Goal: Information Seeking & Learning: Learn about a topic

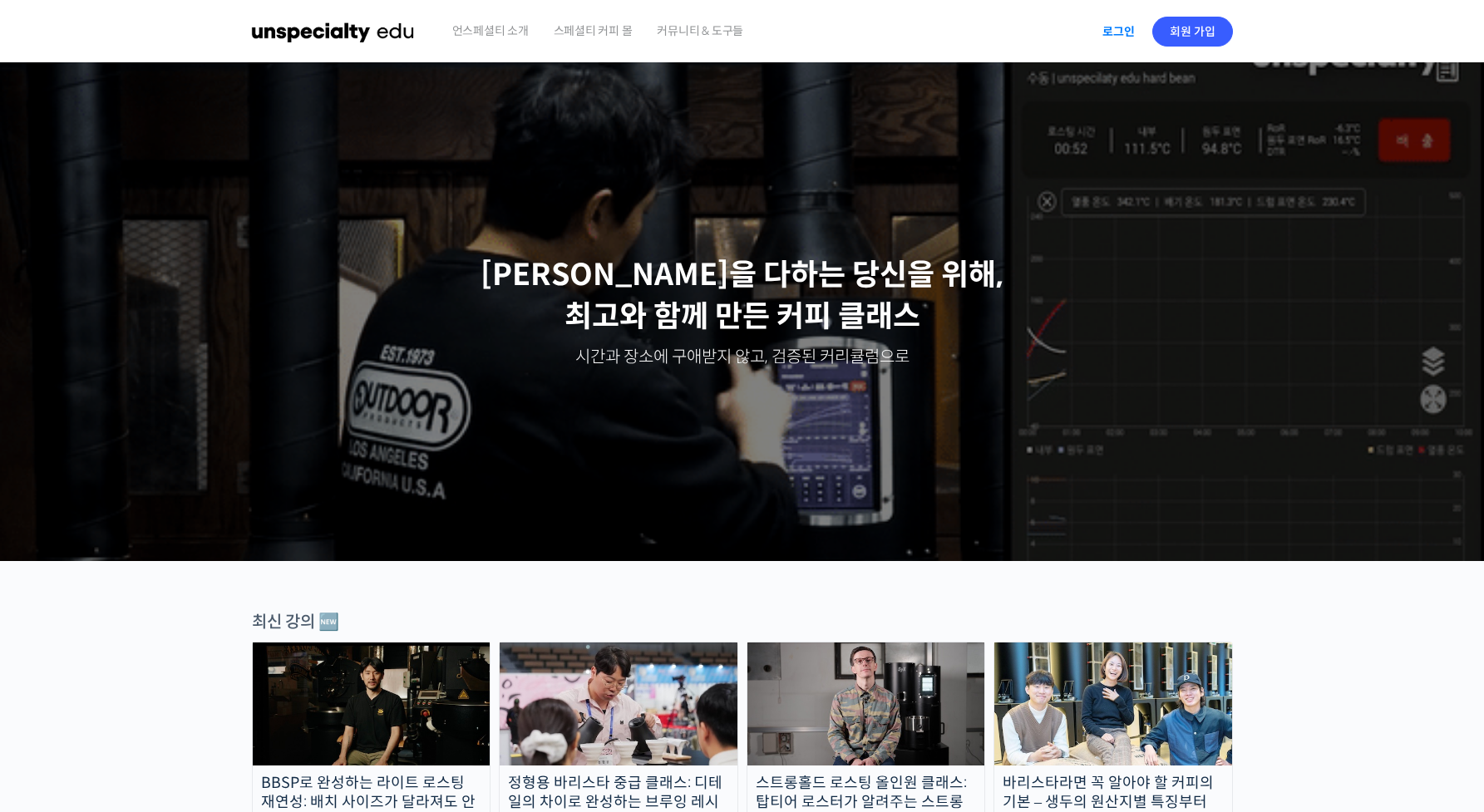
click at [1131, 30] on link "로그인" at bounding box center [1119, 31] width 52 height 38
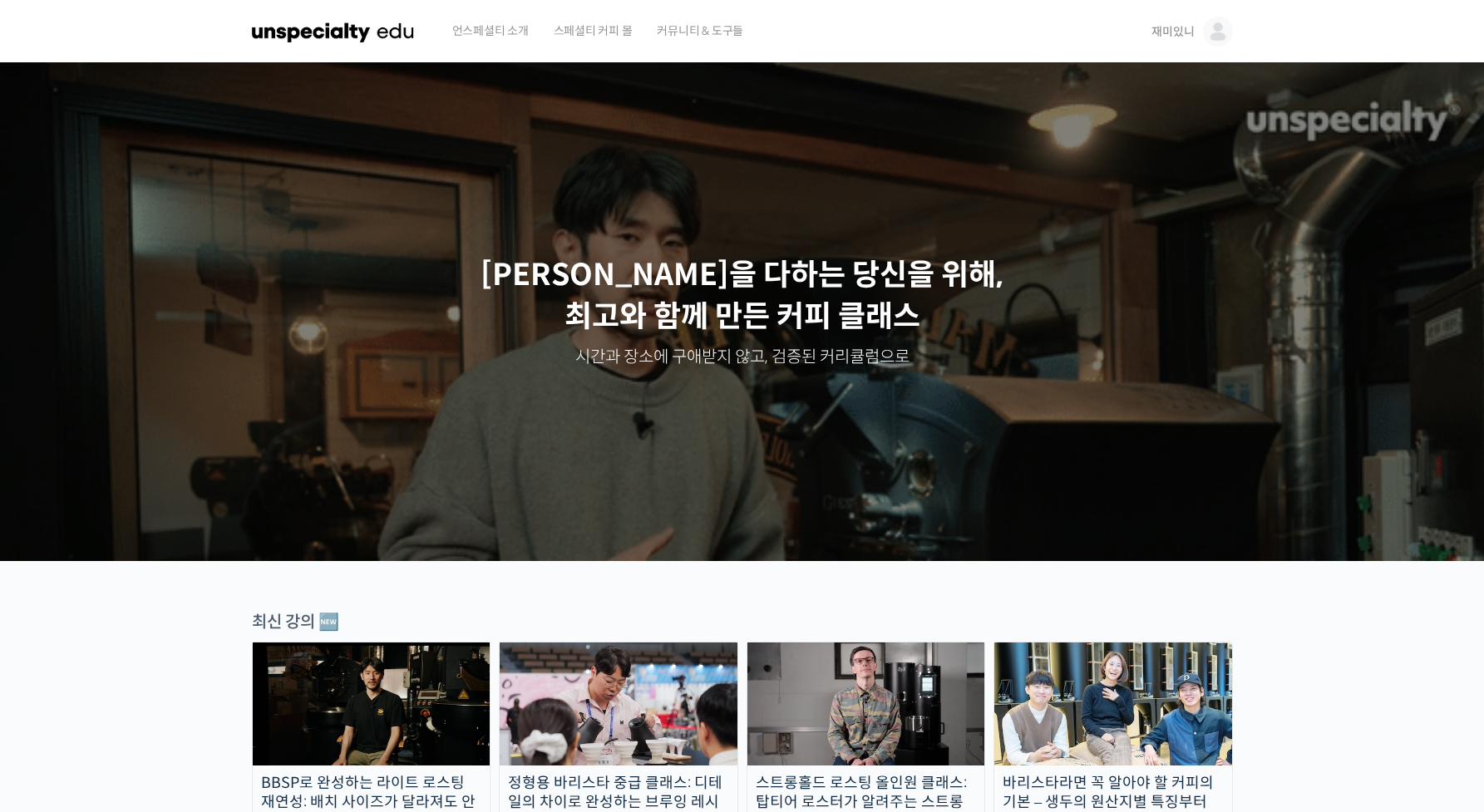
click at [1180, 29] on span "재미있니" at bounding box center [1172, 32] width 42 height 15
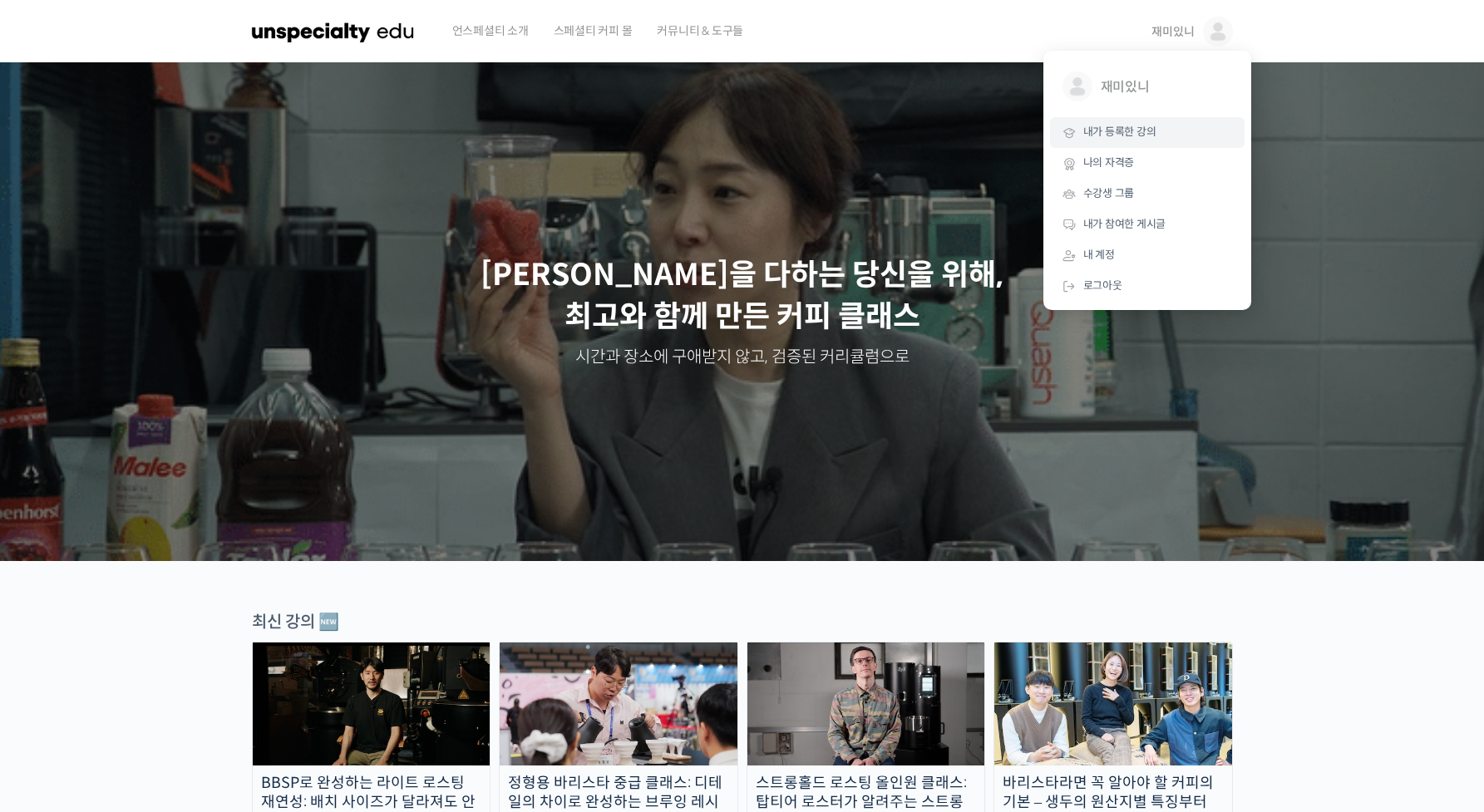
click at [1142, 134] on span "내가 등록한 강의" at bounding box center [1120, 131] width 73 height 14
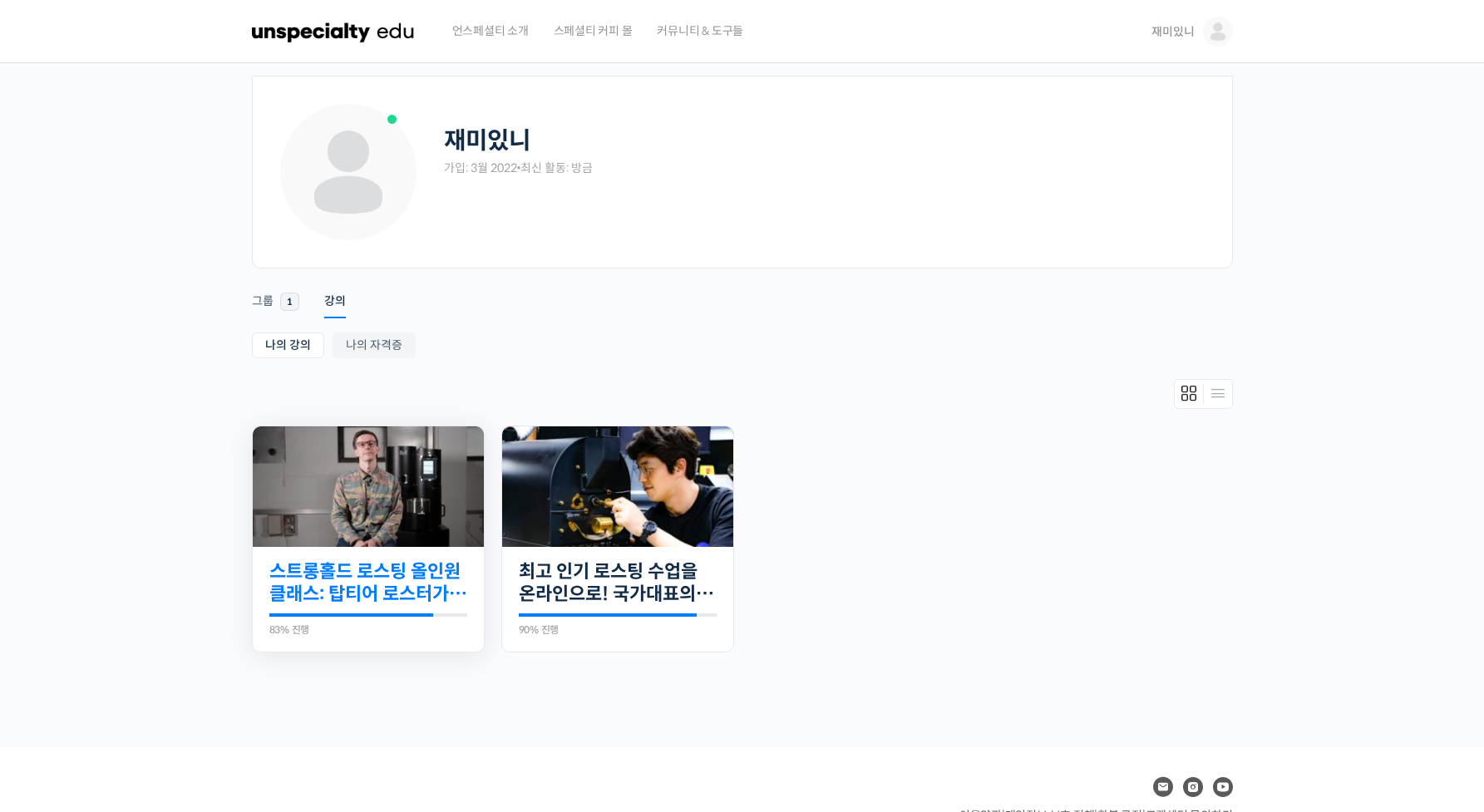
click at [362, 599] on link "스트롱홀드 로스팅 올인원 클래스: 탑티어 로스터가 알려주는 스트롱홀드 A to Z 가이드" at bounding box center [368, 583] width 197 height 46
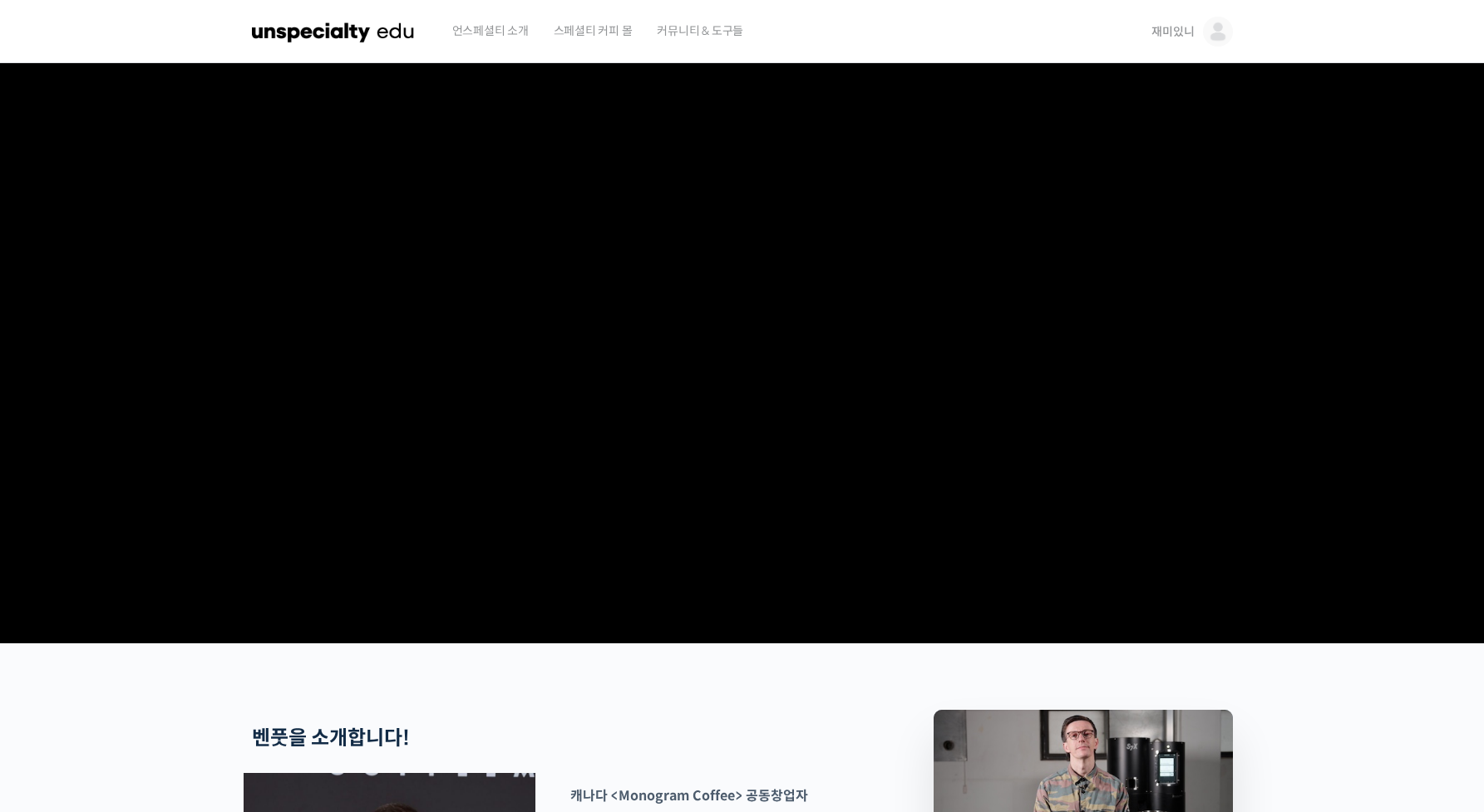
scroll to position [1068, 0]
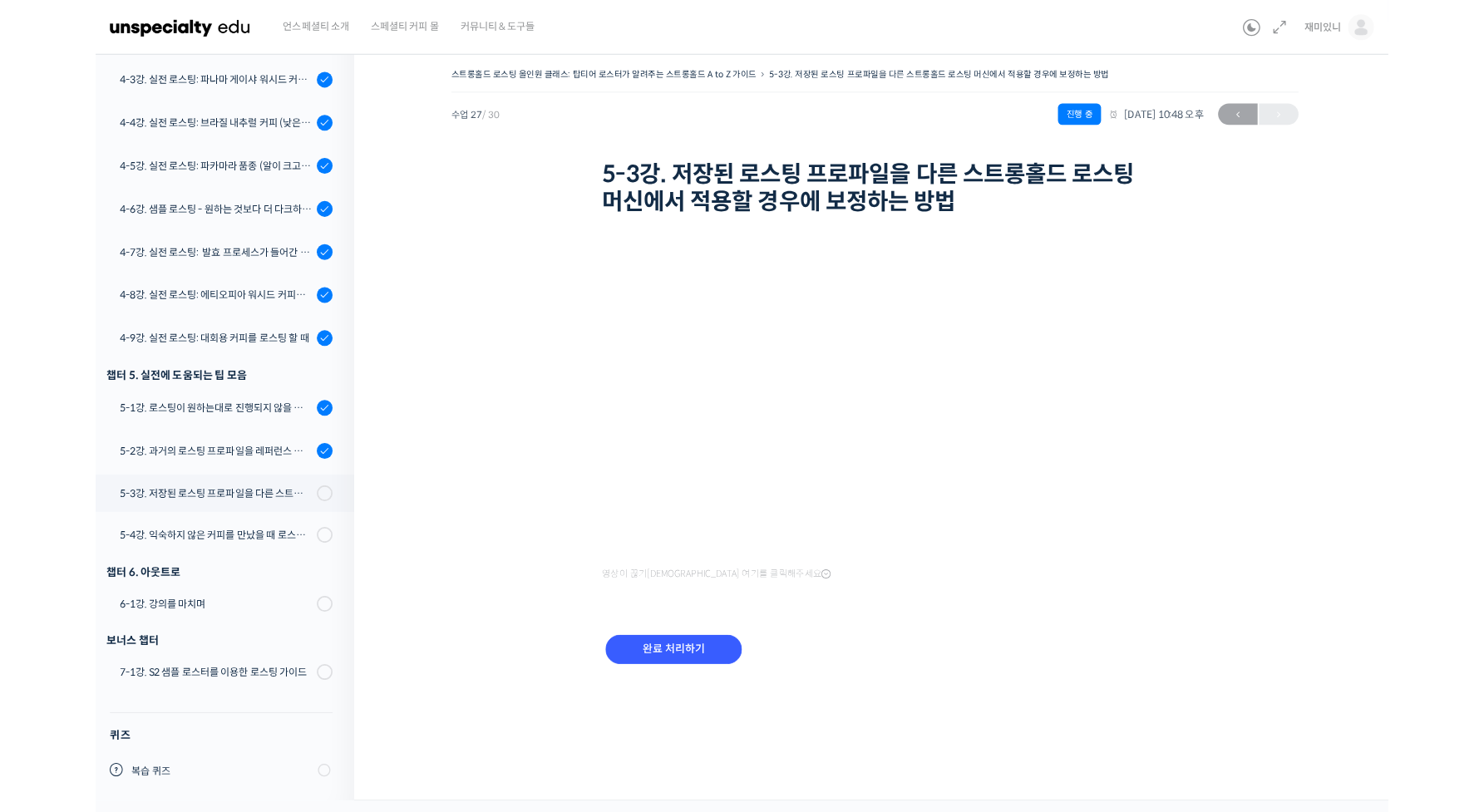
scroll to position [1200, 0]
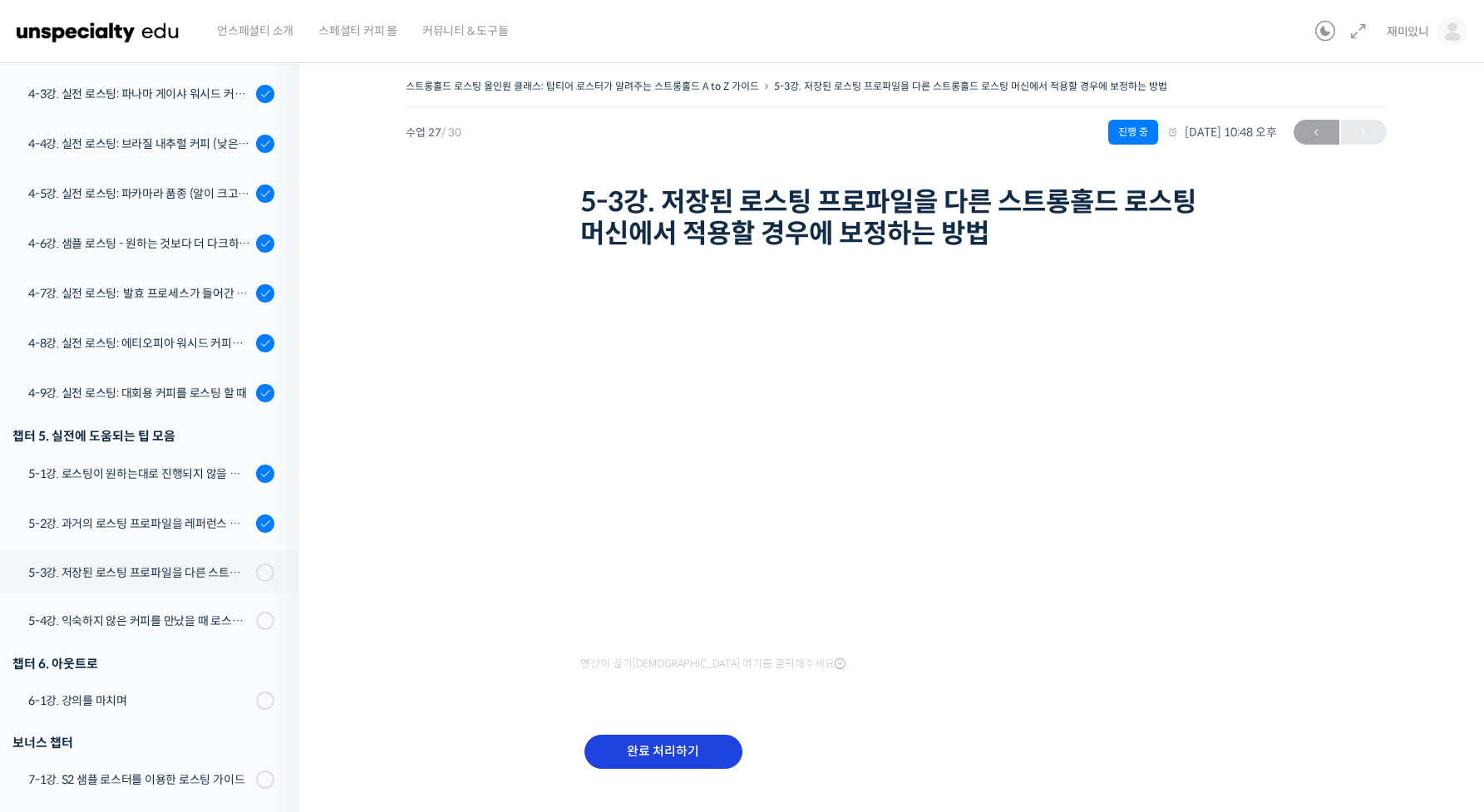
click at [673, 757] on input "완료 처리하기" at bounding box center [663, 752] width 158 height 34
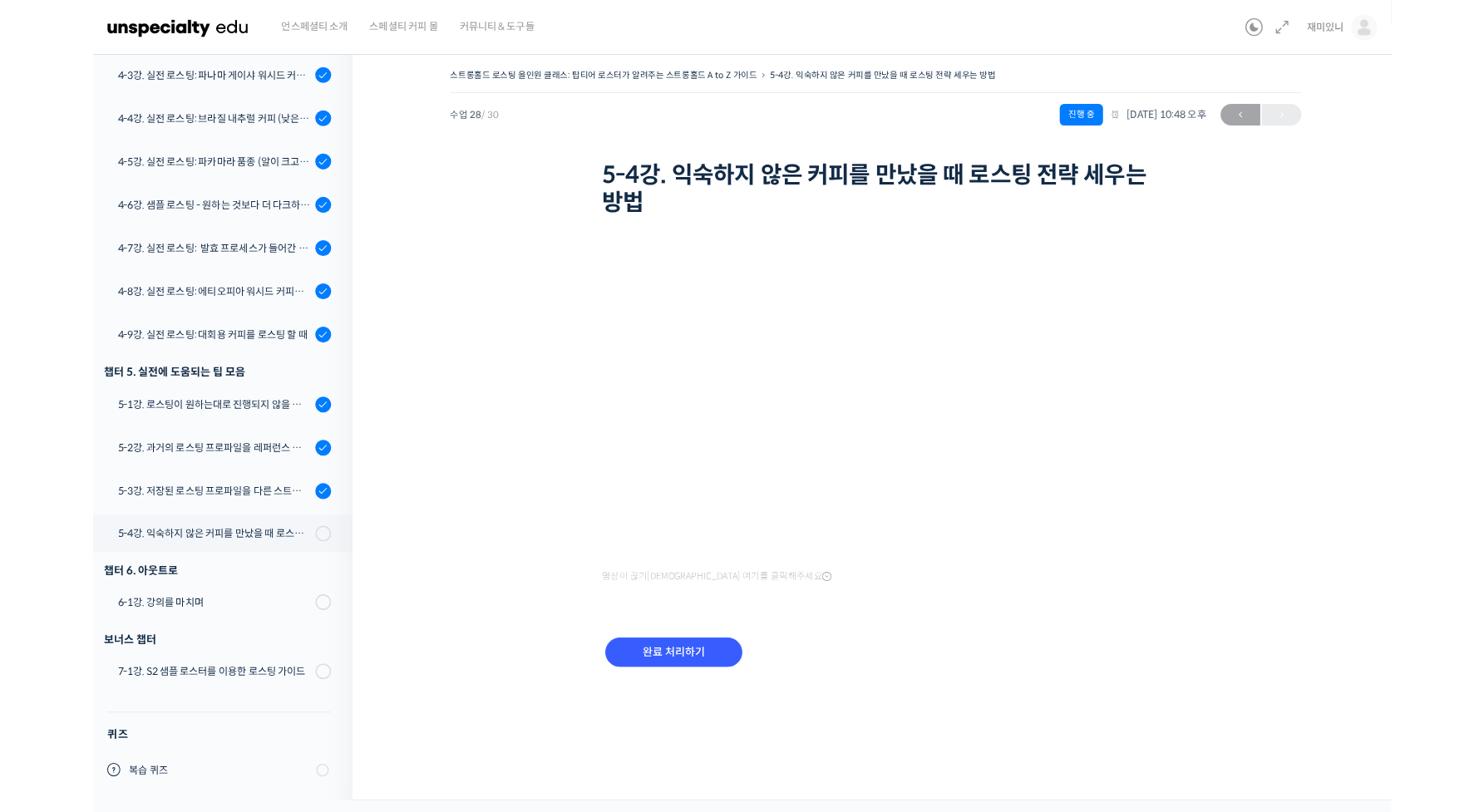
scroll to position [1202, 0]
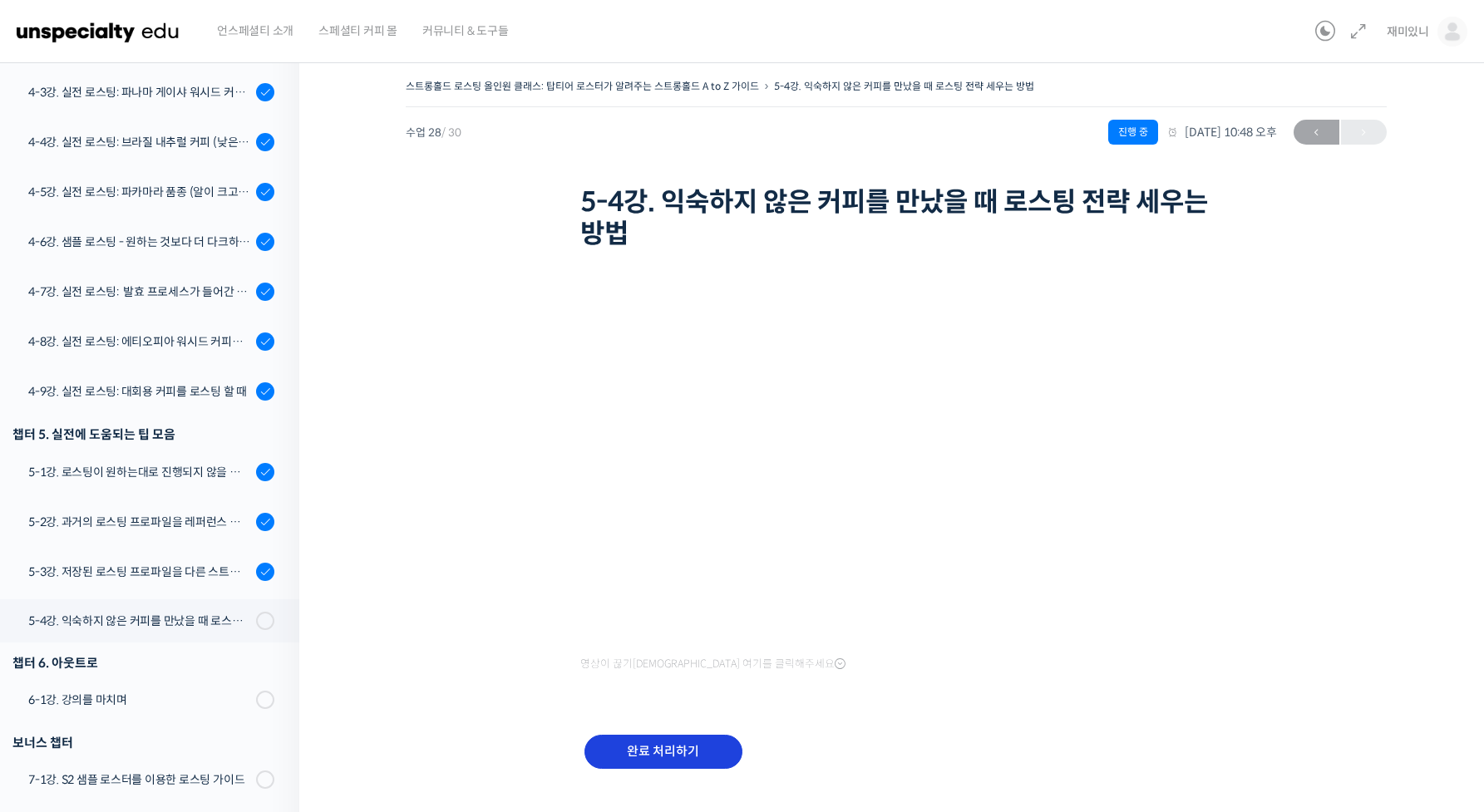
click at [665, 746] on input "완료 처리하기" at bounding box center [663, 752] width 158 height 34
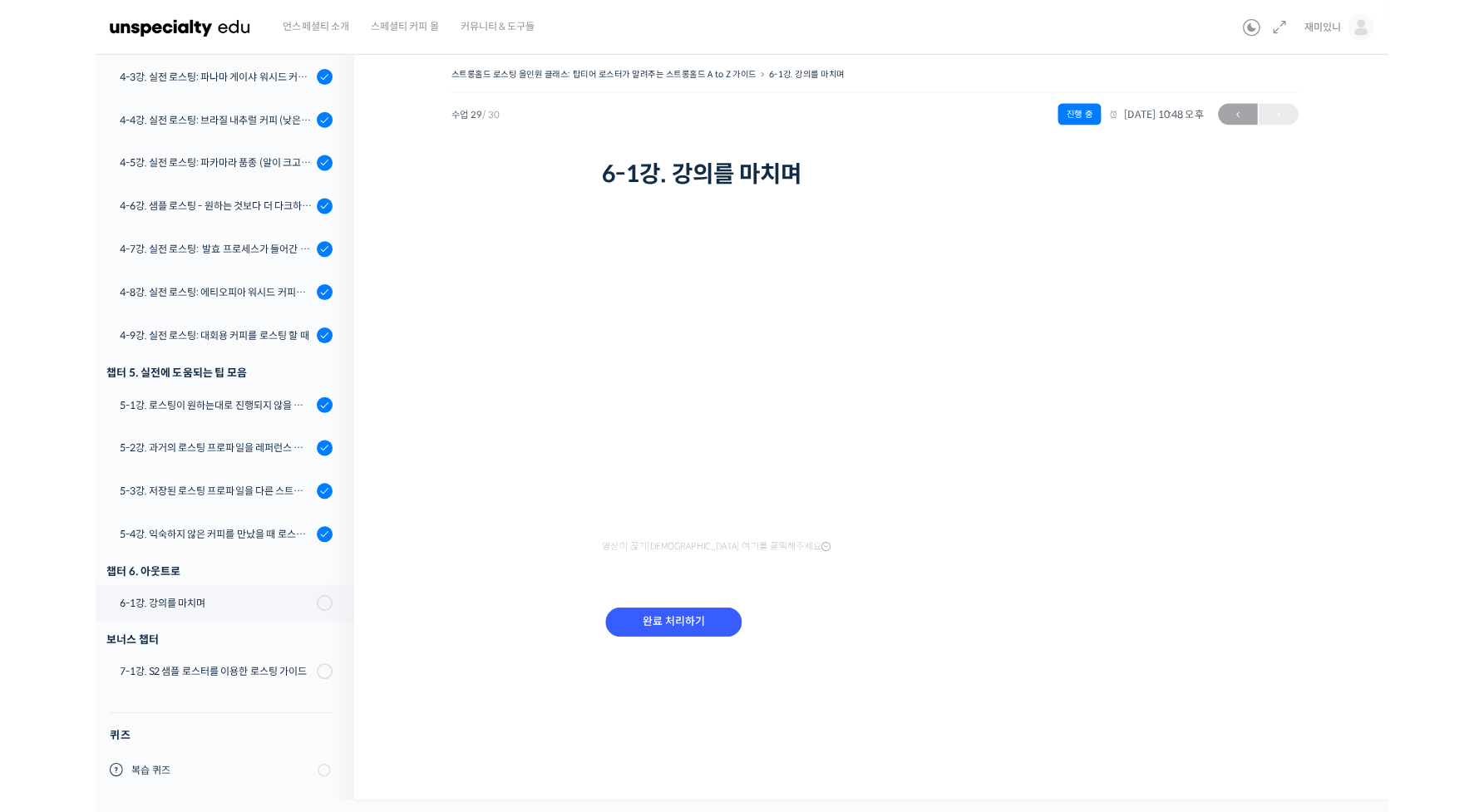
scroll to position [1204, 0]
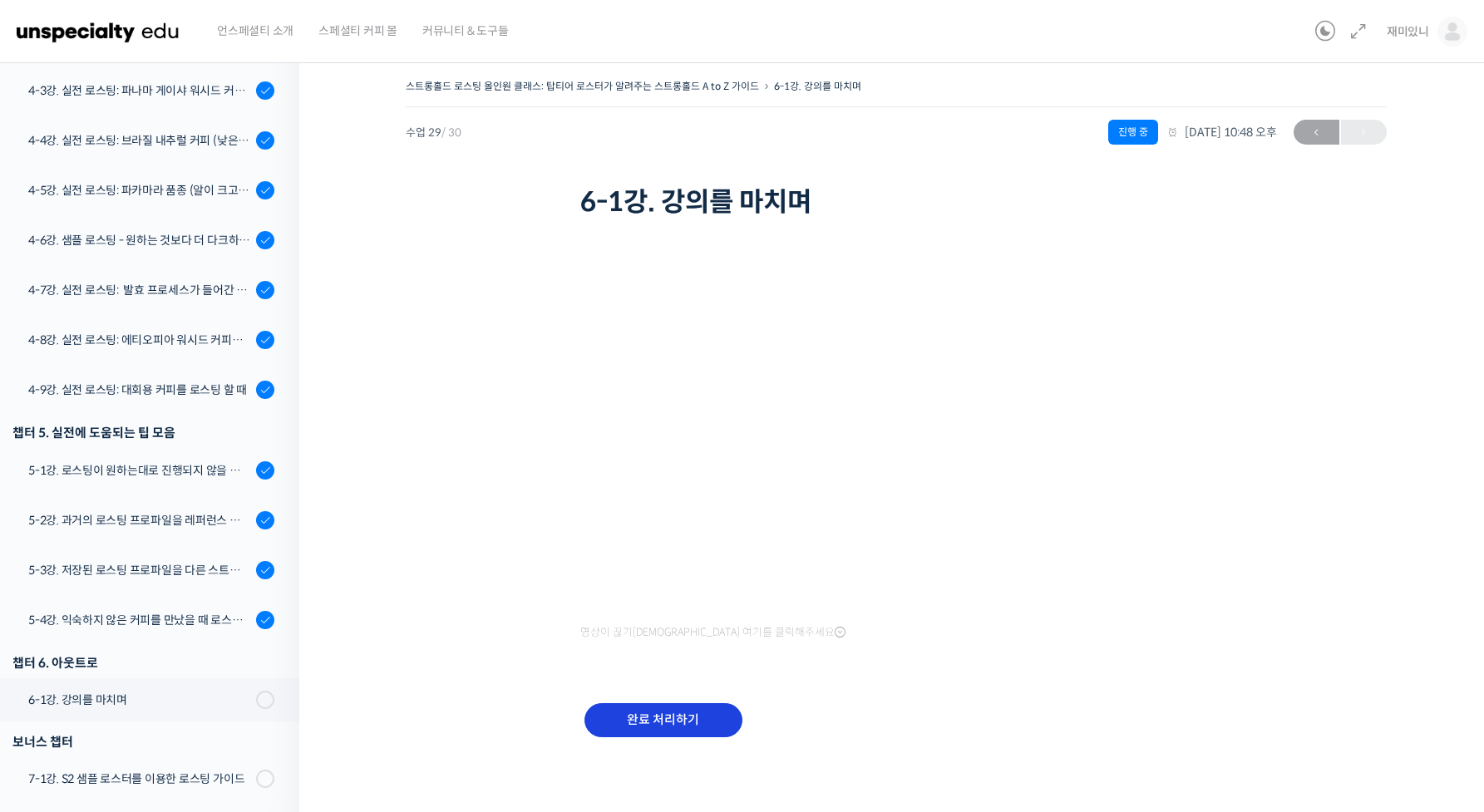
click at [641, 718] on input "완료 처리하기" at bounding box center [663, 720] width 158 height 34
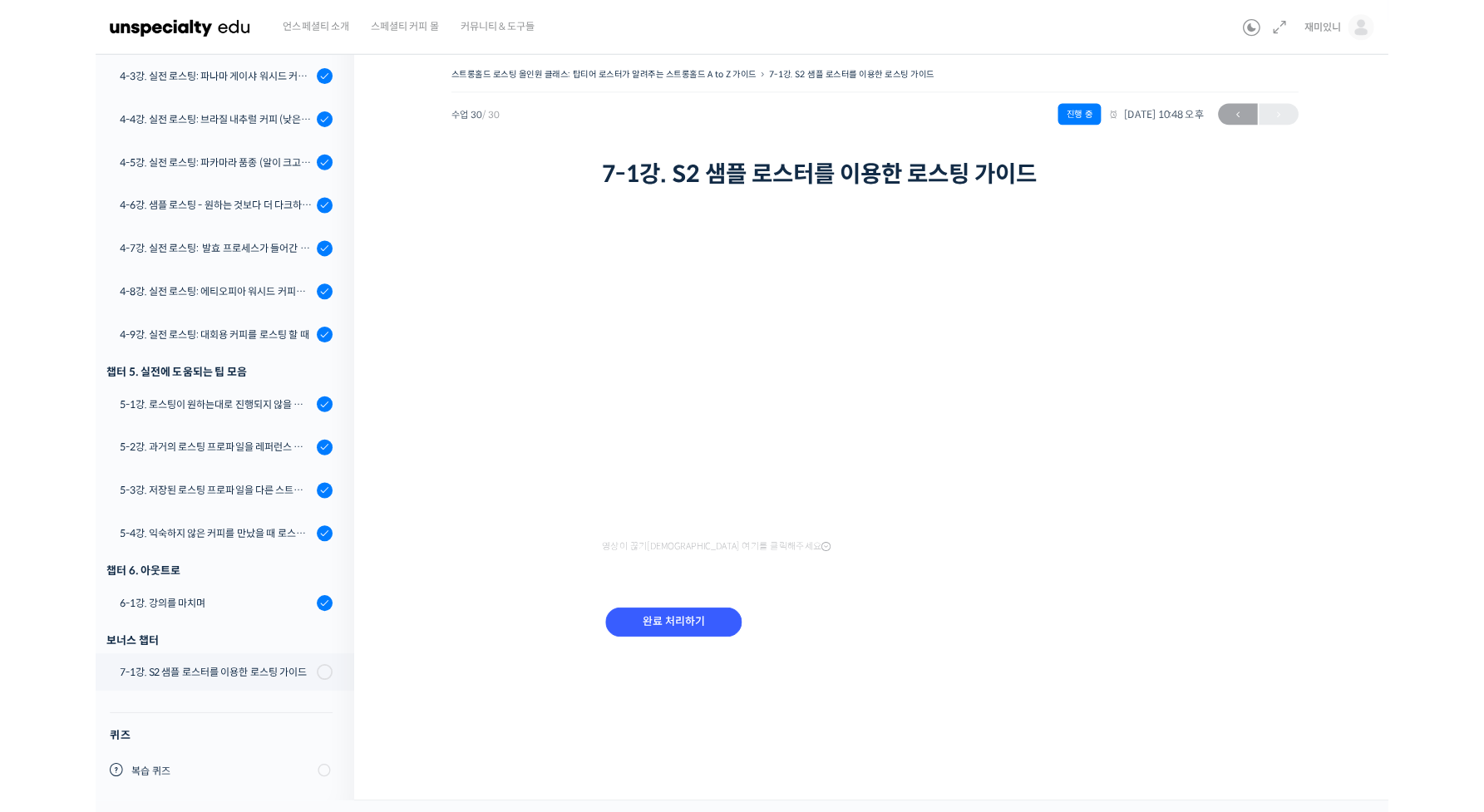
scroll to position [1205, 0]
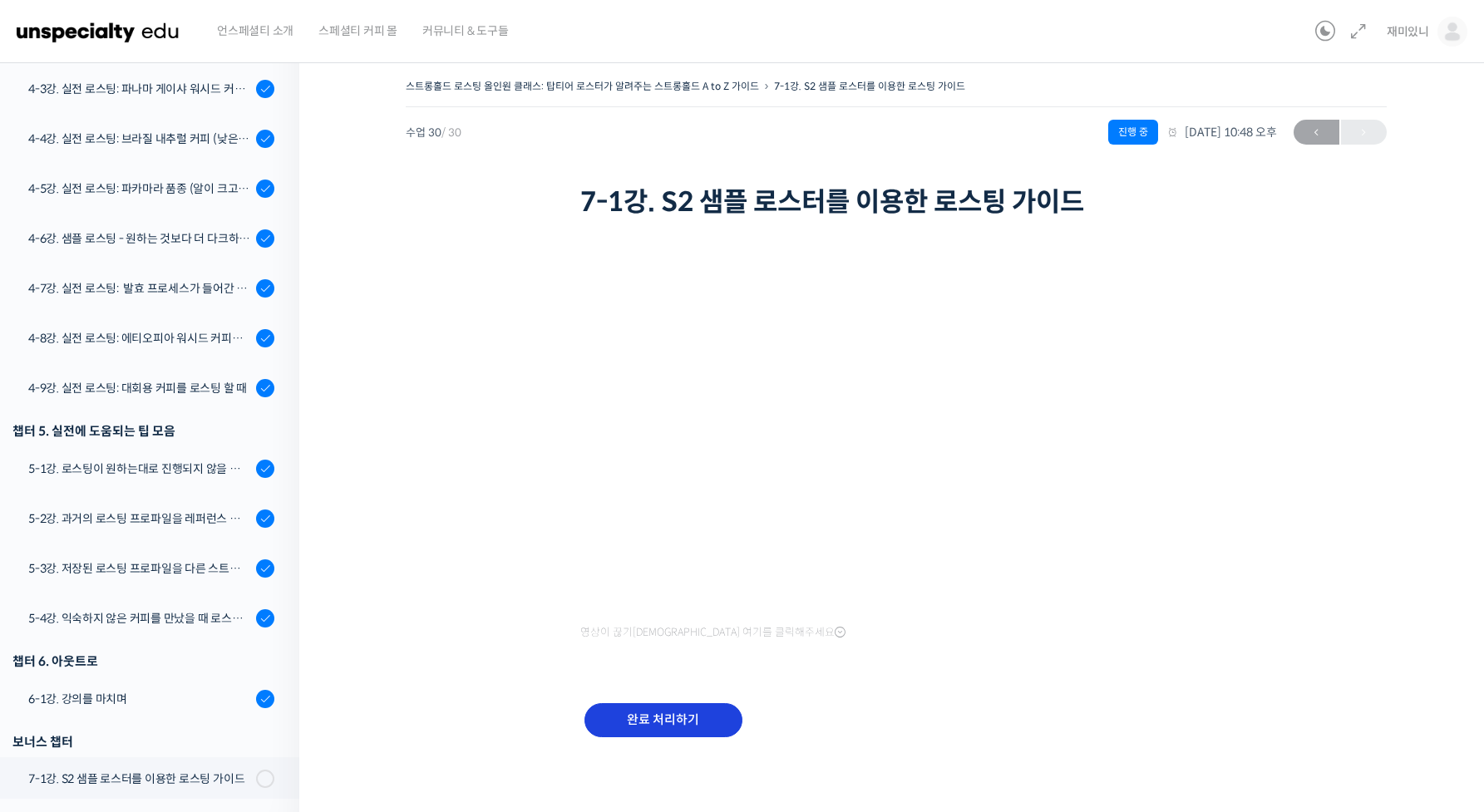
click at [661, 716] on input "완료 처리하기" at bounding box center [663, 720] width 158 height 34
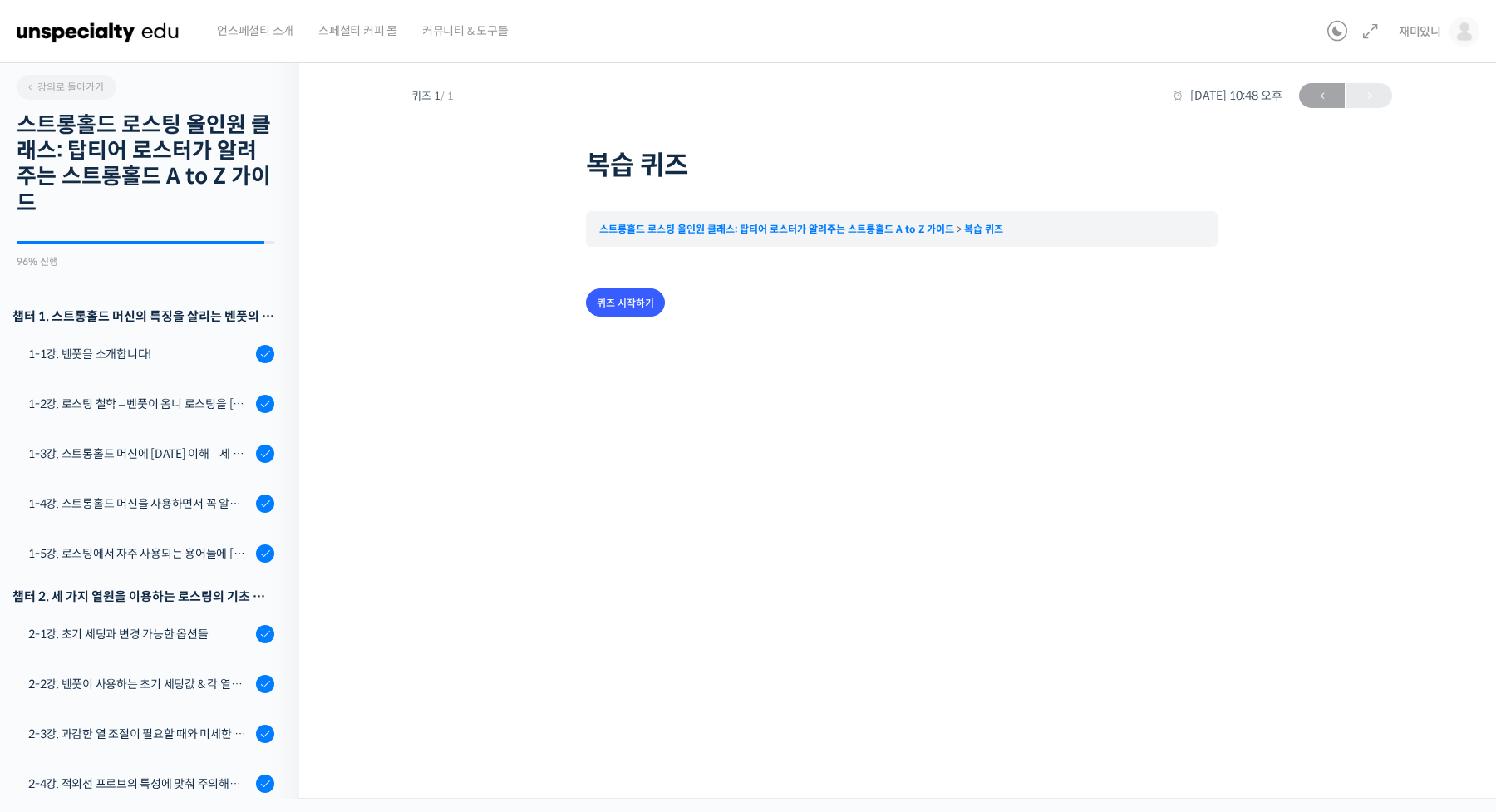
scroll to position [1335, 0]
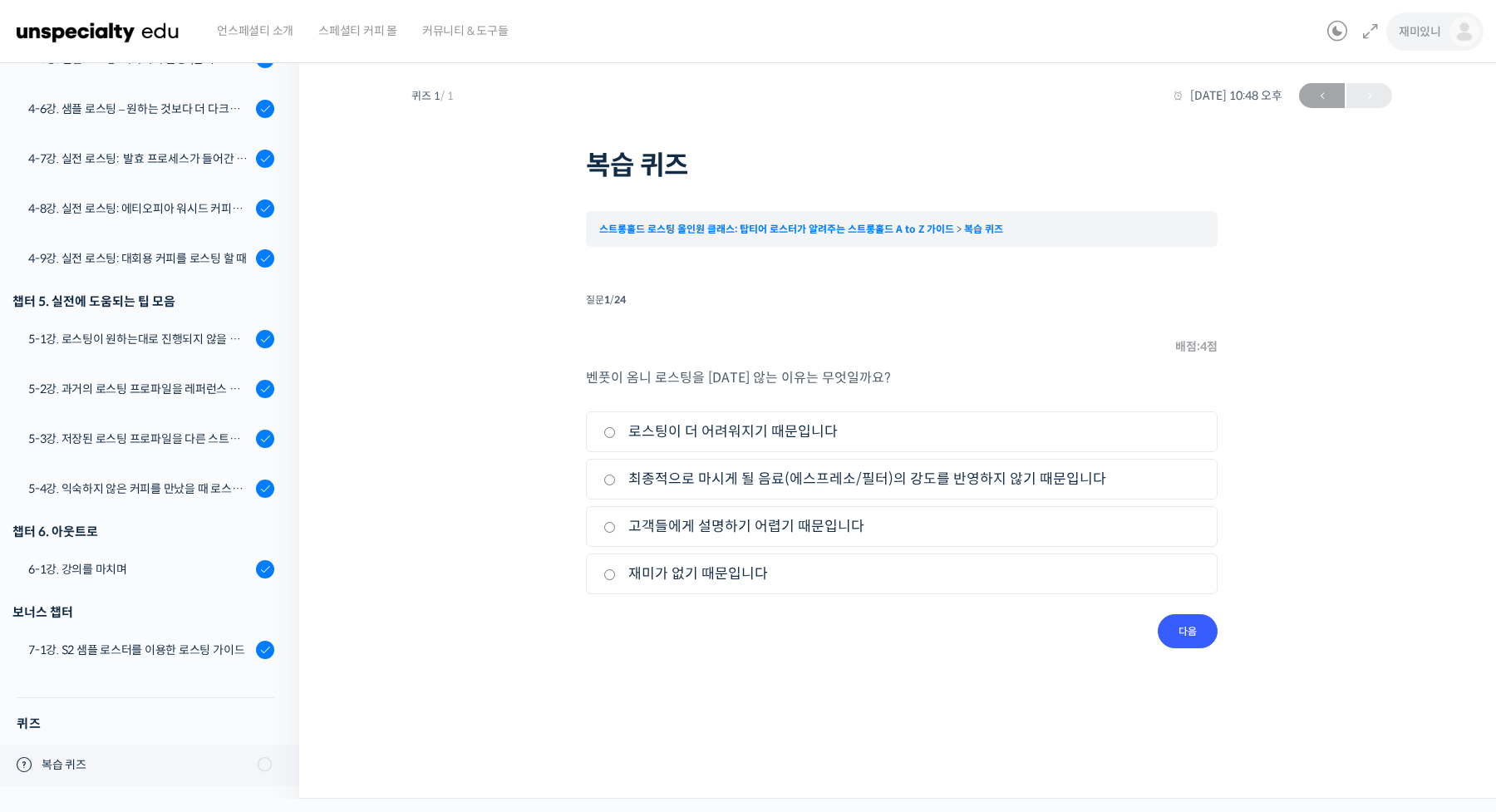
click at [1433, 39] on link "재미있니" at bounding box center [1439, 32] width 80 height 64
click at [1372, 126] on span "내가 등록한 강의" at bounding box center [1367, 131] width 73 height 14
